Goal: Check status

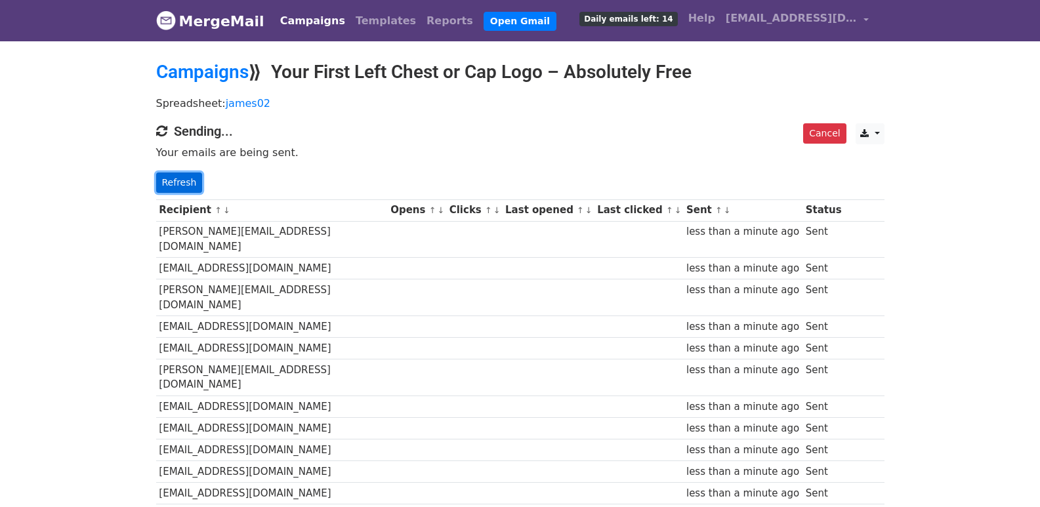
click at [186, 183] on link "Refresh" at bounding box center [179, 183] width 47 height 20
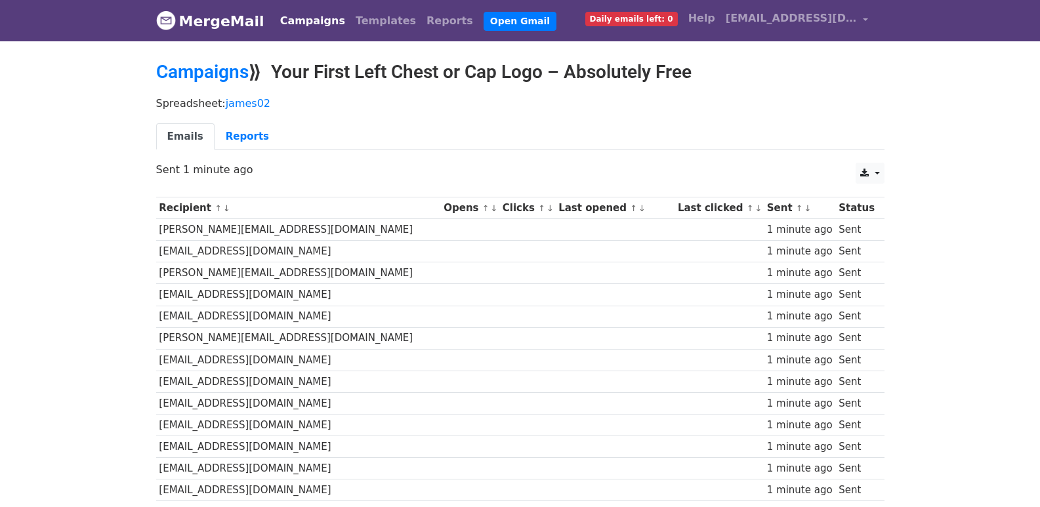
scroll to position [914, 0]
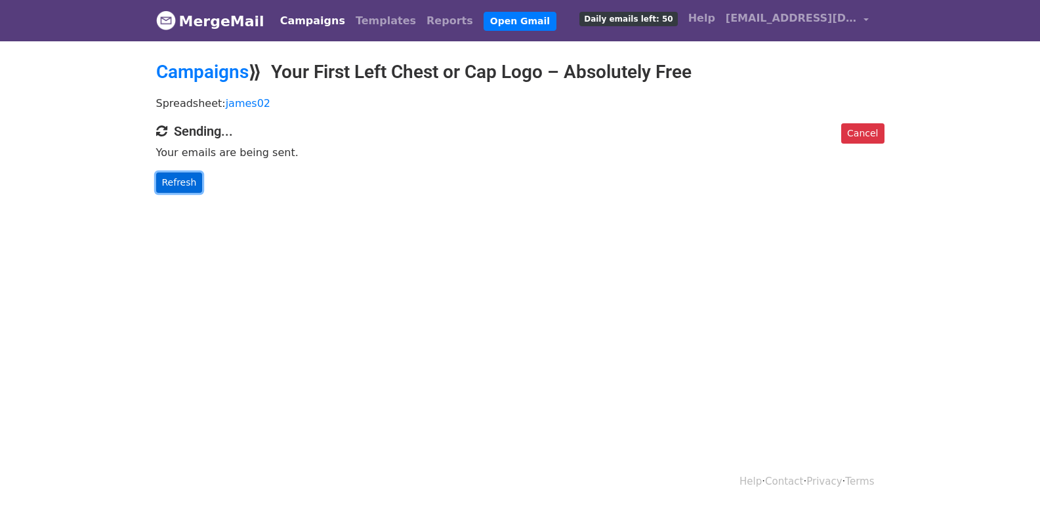
click at [175, 192] on link "Refresh" at bounding box center [179, 183] width 47 height 20
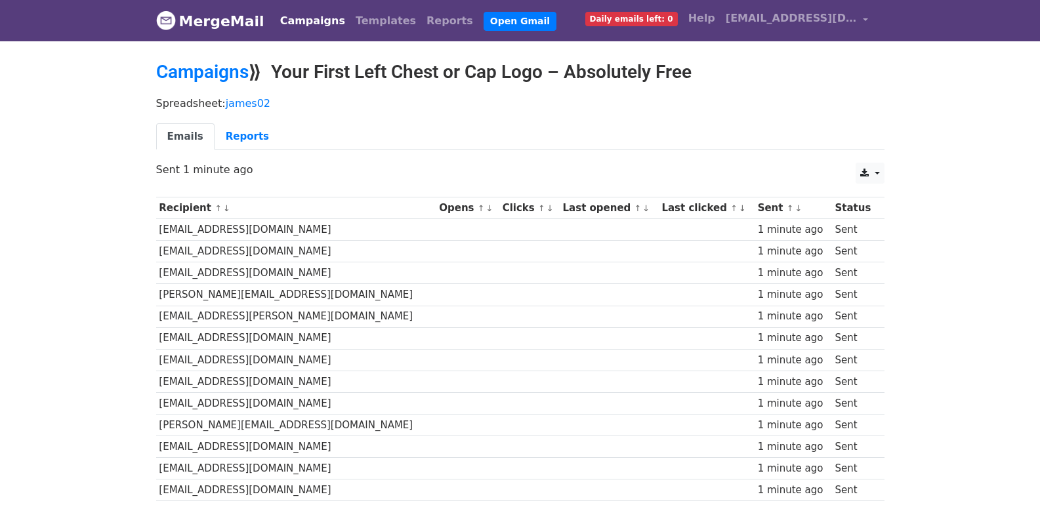
scroll to position [914, 0]
